Goal: Information Seeking & Learning: Learn about a topic

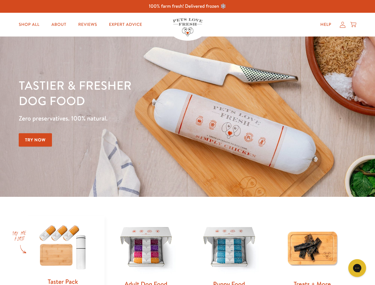
click at [188, 143] on div "Tastier & fresher dog food Zero preservatives. 100% natural. Try Now" at bounding box center [131, 117] width 225 height 78
click at [358, 268] on icon "Gorgias live chat" at bounding box center [358, 268] width 6 height 6
